Goal: Navigation & Orientation: Find specific page/section

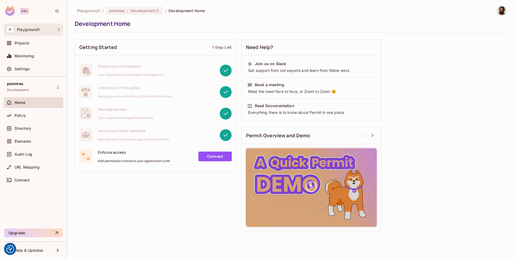
click at [55, 31] on div "P Playground1" at bounding box center [33, 30] width 55 height 8
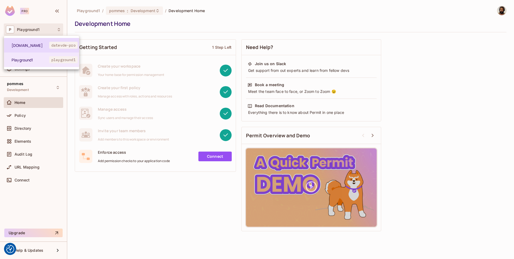
click at [45, 48] on li "datev.de datevde-pro" at bounding box center [41, 45] width 75 height 15
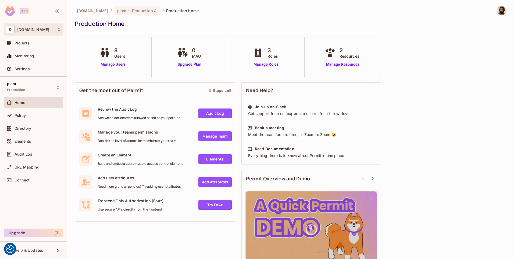
click at [59, 31] on icon at bounding box center [59, 29] width 4 height 4
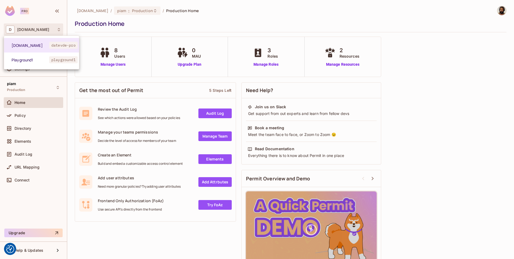
click at [59, 31] on div at bounding box center [257, 129] width 514 height 259
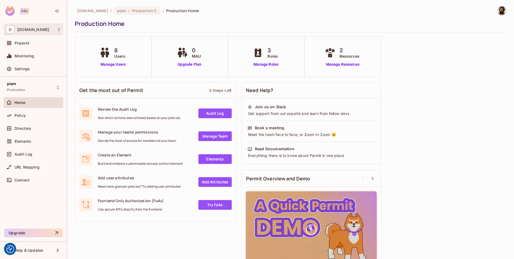
click at [59, 29] on icon at bounding box center [59, 29] width 4 height 4
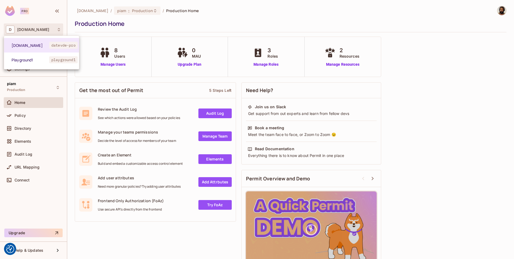
click at [56, 27] on div at bounding box center [257, 129] width 514 height 259
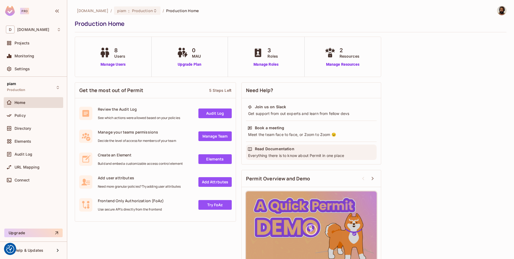
click at [274, 149] on div "Read Documentation" at bounding box center [275, 148] width 40 height 5
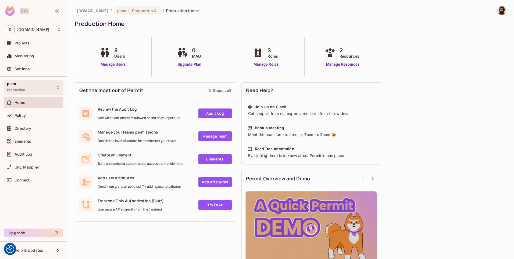
click at [29, 86] on div "piam Production" at bounding box center [33, 87] width 59 height 15
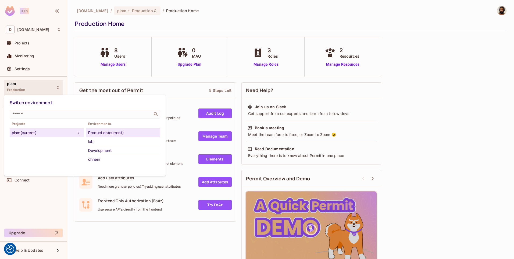
click at [29, 86] on div at bounding box center [257, 129] width 514 height 259
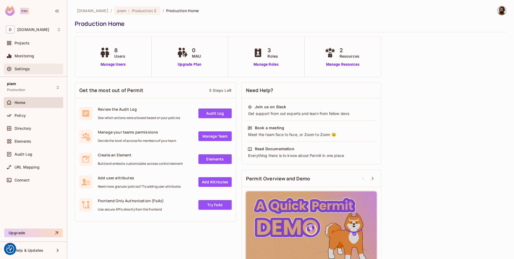
click at [34, 69] on div "Settings" at bounding box center [38, 69] width 47 height 4
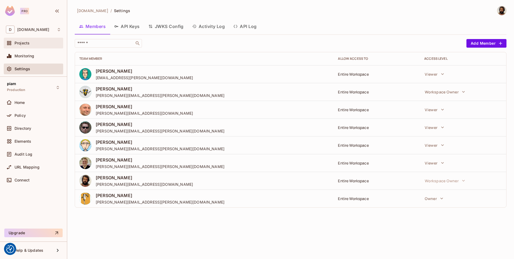
click at [29, 44] on span "Projects" at bounding box center [22, 43] width 15 height 4
